Goal: Information Seeking & Learning: Check status

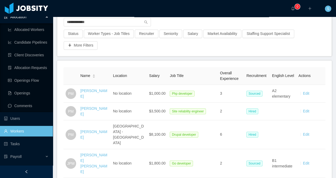
scroll to position [43, 0]
click at [19, 133] on link "Workers" at bounding box center [26, 131] width 45 height 11
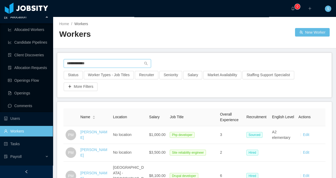
click at [96, 65] on input "**********" at bounding box center [107, 63] width 87 height 8
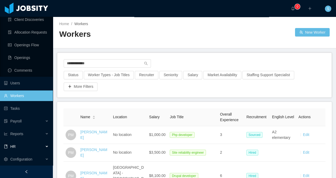
click at [24, 147] on div "HR" at bounding box center [26, 146] width 53 height 11
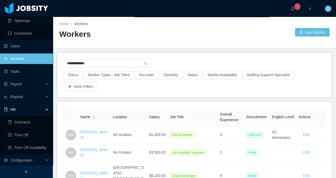
scroll to position [117, 0]
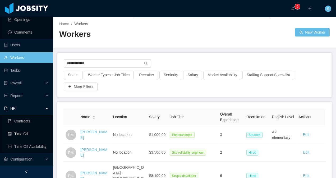
click at [30, 135] on link "Time Off" at bounding box center [28, 134] width 41 height 11
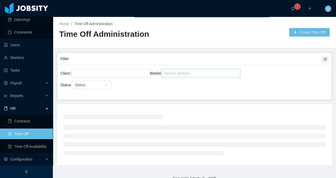
click at [183, 74] on div "Search workers..." at bounding box center [198, 73] width 68 height 5
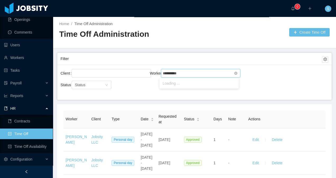
type input "**********"
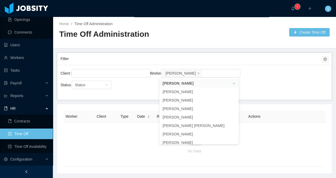
click at [141, 99] on div "Filter Client Worker Search workers... Bruno Avila Status Status" at bounding box center [194, 76] width 275 height 47
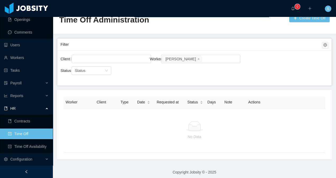
scroll to position [17, 0]
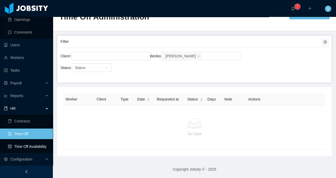
click at [35, 143] on link "Time Off Availability" at bounding box center [28, 146] width 41 height 11
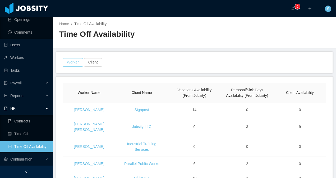
click at [80, 62] on button "Worker" at bounding box center [73, 62] width 20 height 8
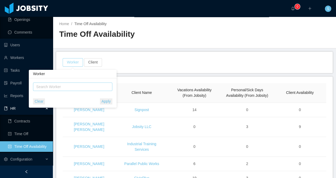
click at [71, 88] on div "Search Worker" at bounding box center [70, 86] width 68 height 5
type input "**********"
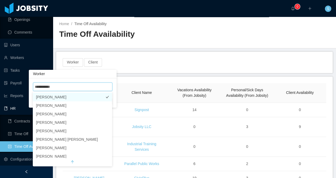
click at [54, 96] on li "[PERSON_NAME]" at bounding box center [72, 97] width 79 height 8
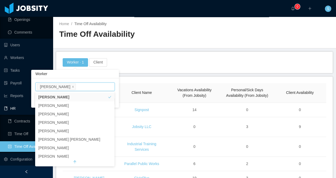
click at [140, 75] on main "Home / Time Off Availability / Time Off Availability Worker · 1 Client Worker N…" at bounding box center [194, 97] width 283 height 161
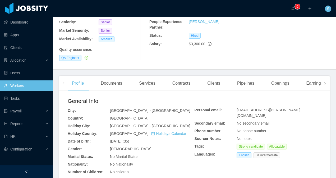
scroll to position [34, 0]
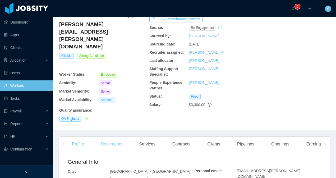
click at [120, 137] on div "Documents" at bounding box center [112, 144] width 30 height 15
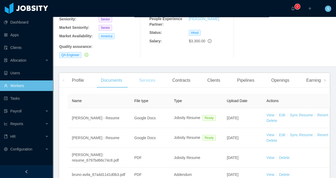
click at [146, 73] on div "Services" at bounding box center [147, 80] width 25 height 15
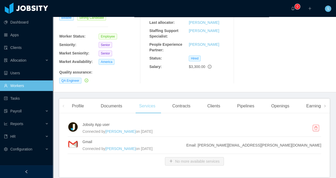
scroll to position [81, 0]
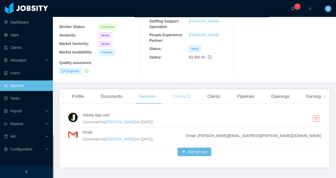
click at [178, 89] on div "Contracts" at bounding box center [181, 96] width 26 height 15
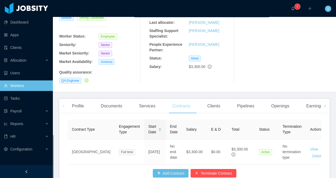
scroll to position [94, 0]
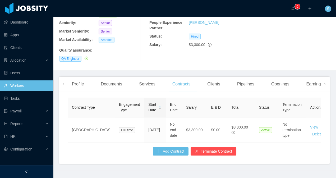
click at [28, 85] on link "Workers" at bounding box center [26, 85] width 45 height 11
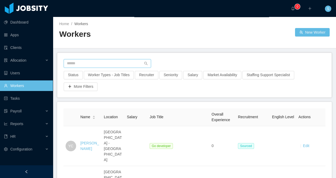
click at [121, 64] on input "text" at bounding box center [107, 63] width 87 height 8
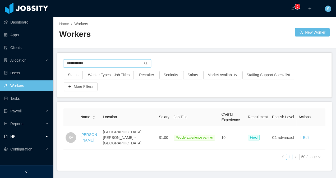
type input "**********"
click at [44, 137] on div "HR" at bounding box center [26, 136] width 53 height 11
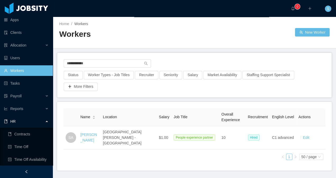
scroll to position [28, 0]
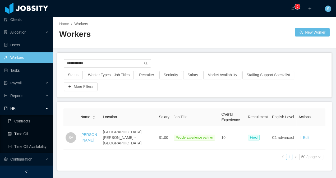
click at [29, 134] on link "Time Off" at bounding box center [28, 134] width 41 height 11
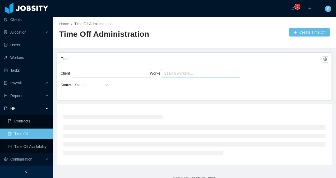
click at [188, 69] on div "Search workers..." at bounding box center [199, 73] width 72 height 8
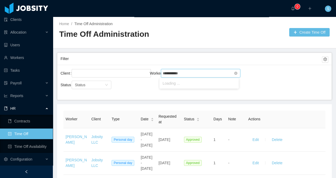
type input "**********"
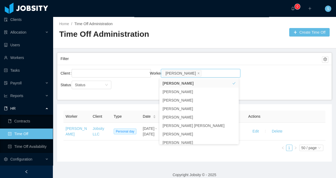
click at [144, 102] on main "Home / Time Off Administration / Time Off Administration Create Time Off Filter…" at bounding box center [194, 97] width 283 height 161
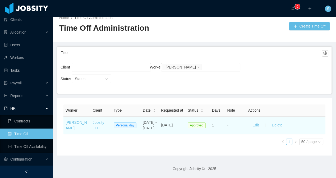
scroll to position [22, 0]
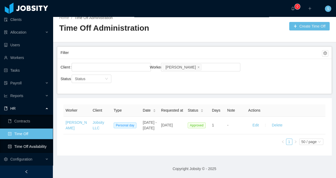
click at [34, 146] on link "Time Off Availability" at bounding box center [28, 146] width 41 height 11
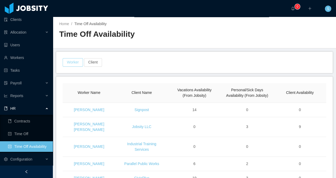
drag, startPoint x: 75, startPoint y: 63, endPoint x: 82, endPoint y: 64, distance: 6.5
click at [75, 63] on button "Worker" at bounding box center [73, 62] width 20 height 8
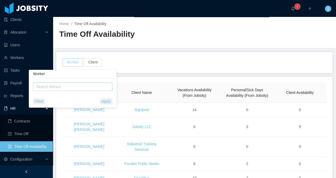
click at [83, 89] on div "Search Worker" at bounding box center [70, 86] width 68 height 5
type input "**********"
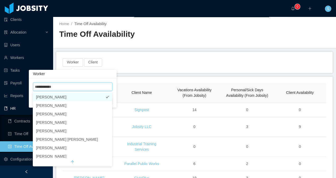
click at [87, 95] on li "[PERSON_NAME]" at bounding box center [72, 97] width 79 height 8
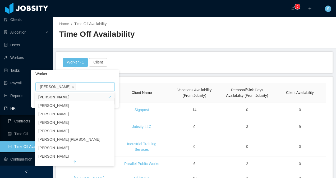
click at [145, 72] on div "Worker · 1 Client" at bounding box center [194, 62] width 276 height 21
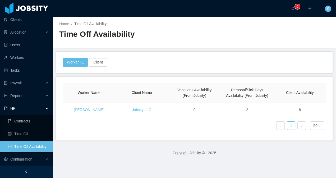
click at [24, 148] on link "Time Off Availability" at bounding box center [28, 146] width 41 height 11
click at [80, 61] on button "Worker · 1" at bounding box center [75, 62] width 25 height 8
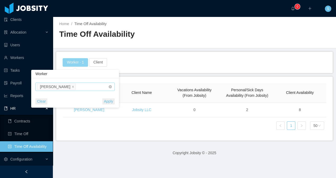
click at [72, 87] on icon "icon: close" at bounding box center [73, 86] width 3 height 3
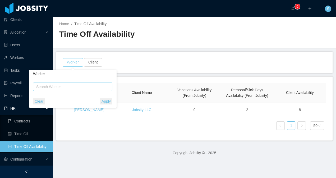
click at [66, 88] on div "Search Worker" at bounding box center [70, 86] width 68 height 5
type input "**********"
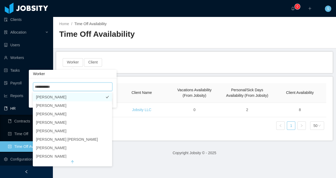
click at [76, 93] on li "[PERSON_NAME]" at bounding box center [72, 97] width 79 height 8
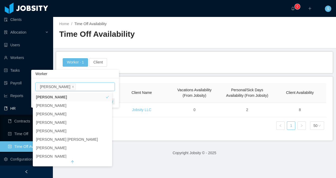
click at [138, 65] on div "Worker · 1 Client" at bounding box center [194, 62] width 265 height 8
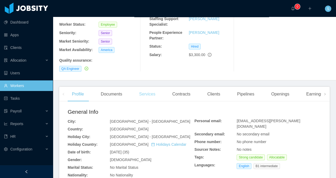
click at [147, 87] on div "Services" at bounding box center [147, 94] width 25 height 15
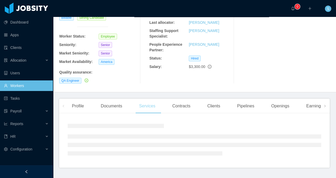
scroll to position [81, 0]
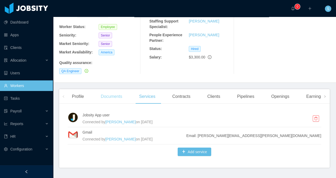
click at [118, 89] on div "Documents" at bounding box center [112, 96] width 30 height 15
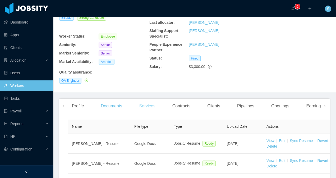
scroll to position [84, 0]
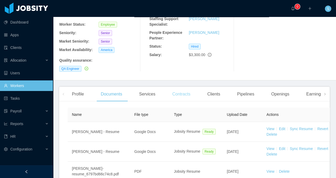
click at [179, 87] on div "Contracts" at bounding box center [181, 94] width 26 height 15
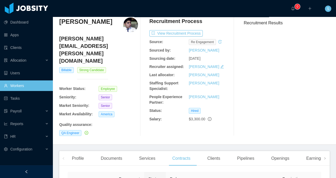
scroll to position [79, 0]
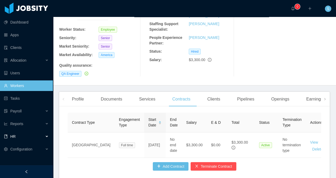
click at [46, 138] on div "HR" at bounding box center [26, 136] width 53 height 11
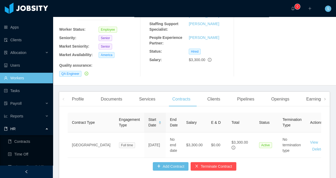
scroll to position [28, 0]
